Goal: Navigation & Orientation: Find specific page/section

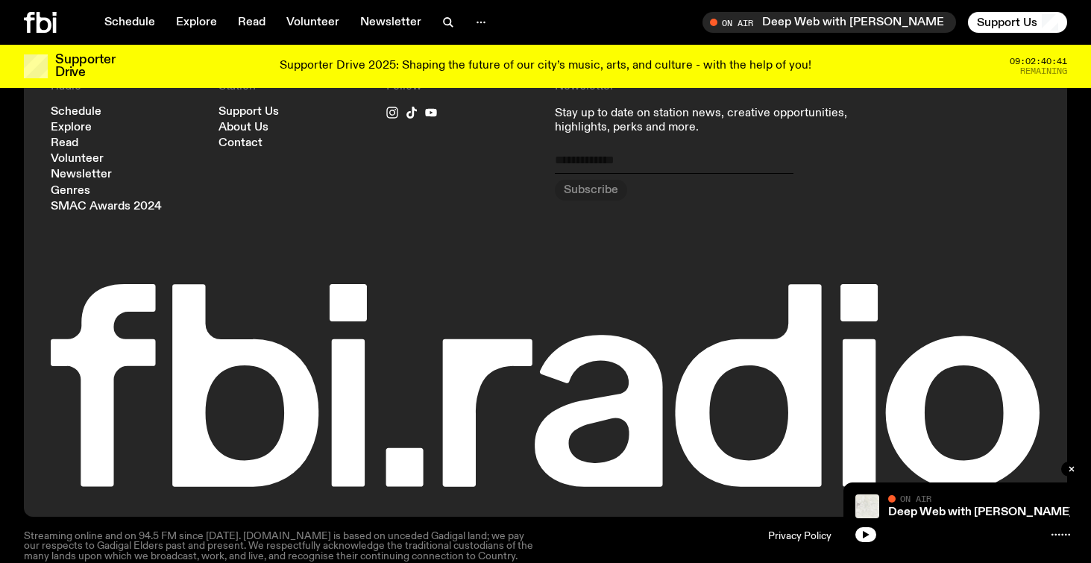
scroll to position [1679, 0]
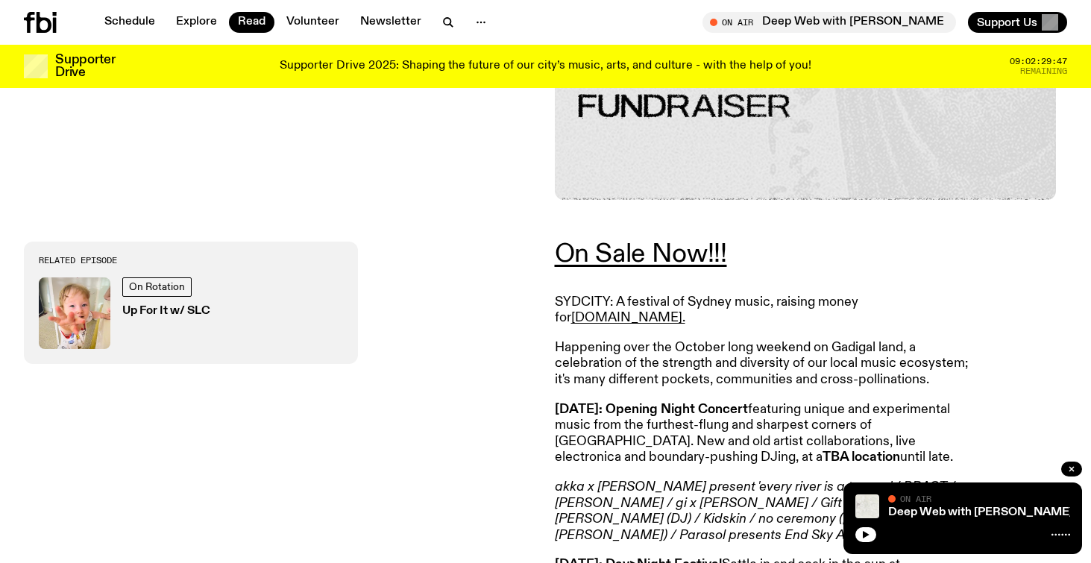
scroll to position [431, 0]
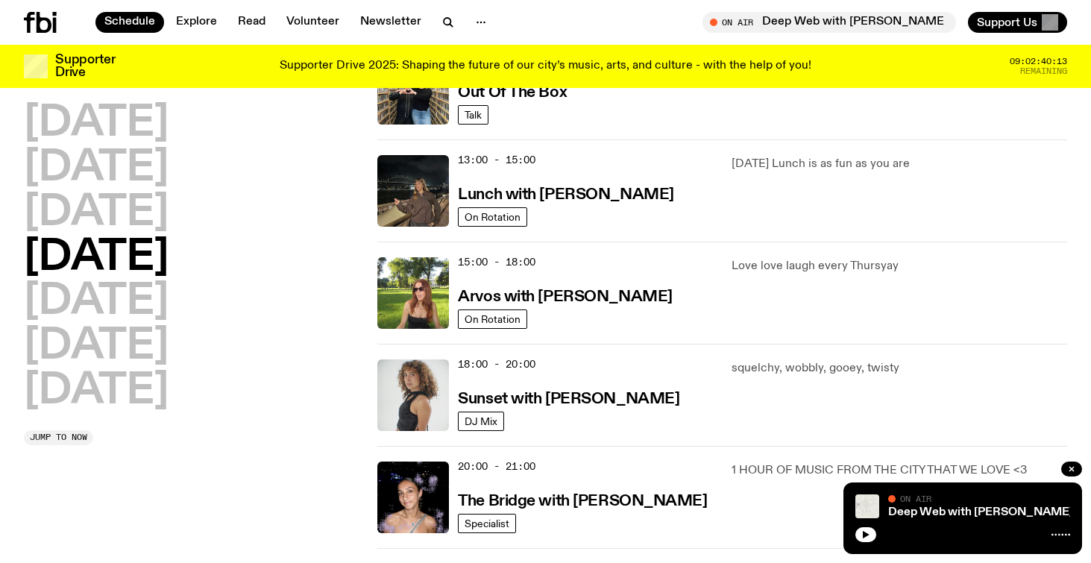
scroll to position [400, 0]
click at [573, 405] on h3 "Sunset with Tangela" at bounding box center [568, 399] width 221 height 16
